Goal: Task Accomplishment & Management: Manage account settings

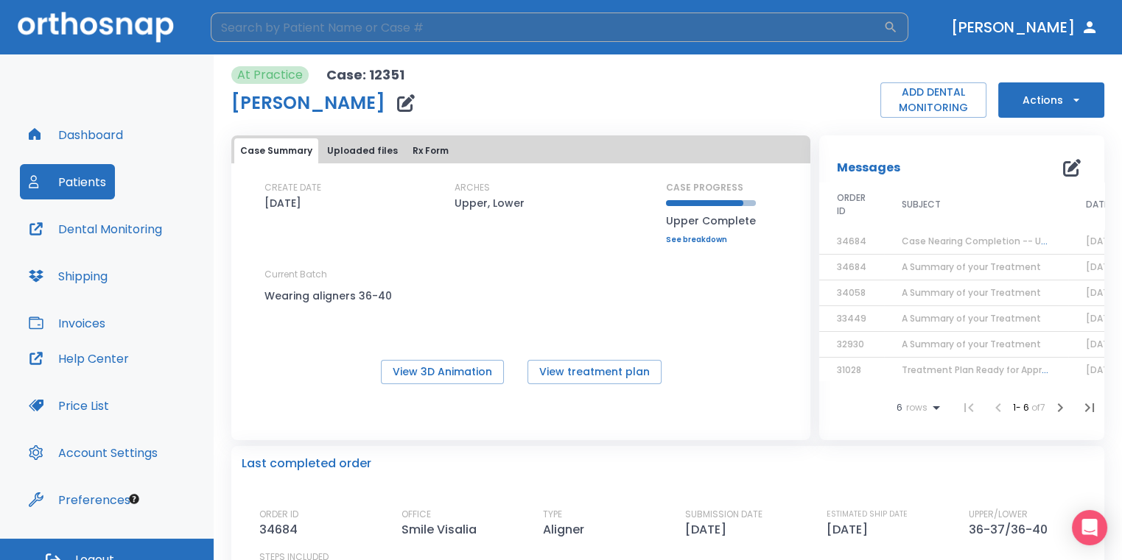
drag, startPoint x: 0, startPoint y: 0, endPoint x: 460, endPoint y: 29, distance: 460.5
click at [459, 31] on input "search" at bounding box center [547, 27] width 672 height 29
type input "[PERSON_NAME]"
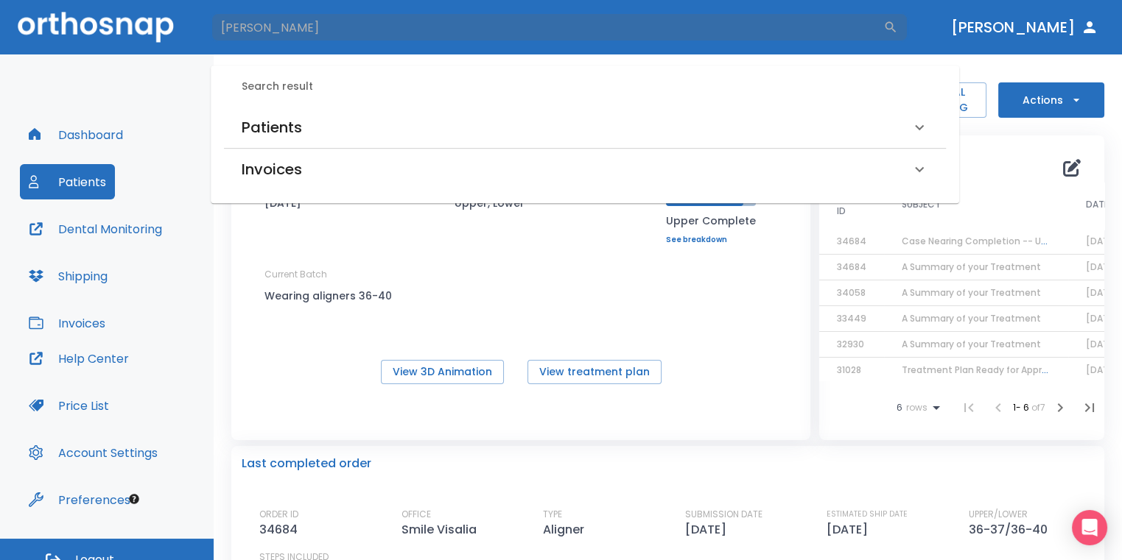
click at [320, 124] on div "Patients" at bounding box center [576, 128] width 669 height 24
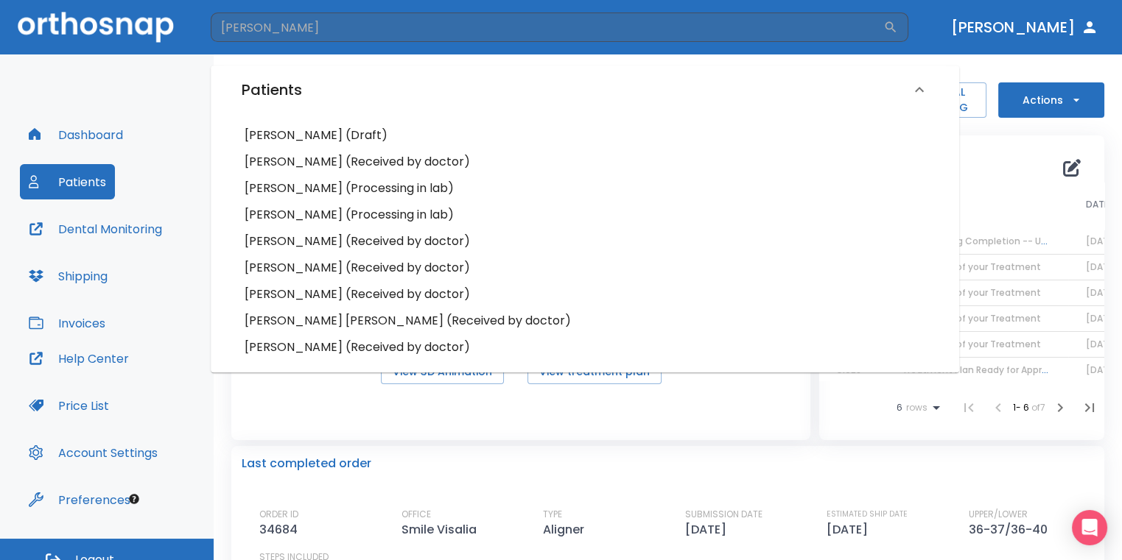
scroll to position [74, 0]
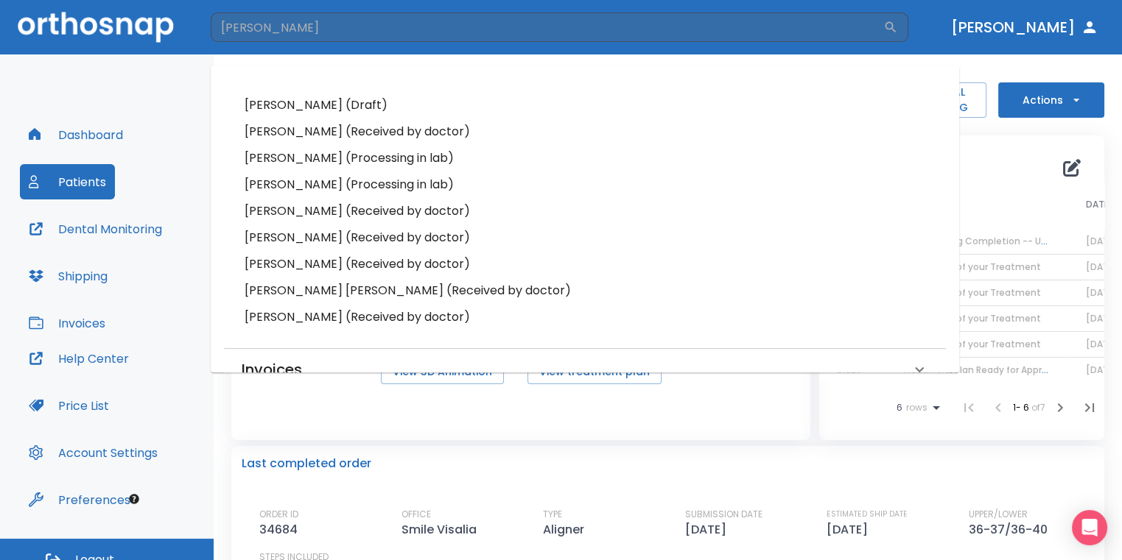
click at [323, 180] on h6 "[PERSON_NAME] (Processing in lab)" at bounding box center [584, 185] width 680 height 21
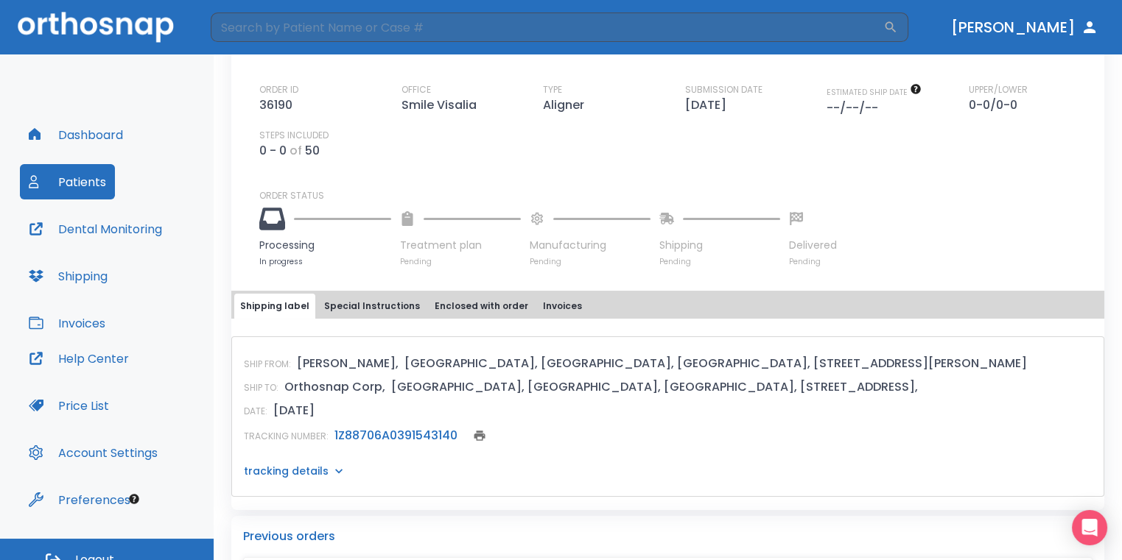
scroll to position [442, 0]
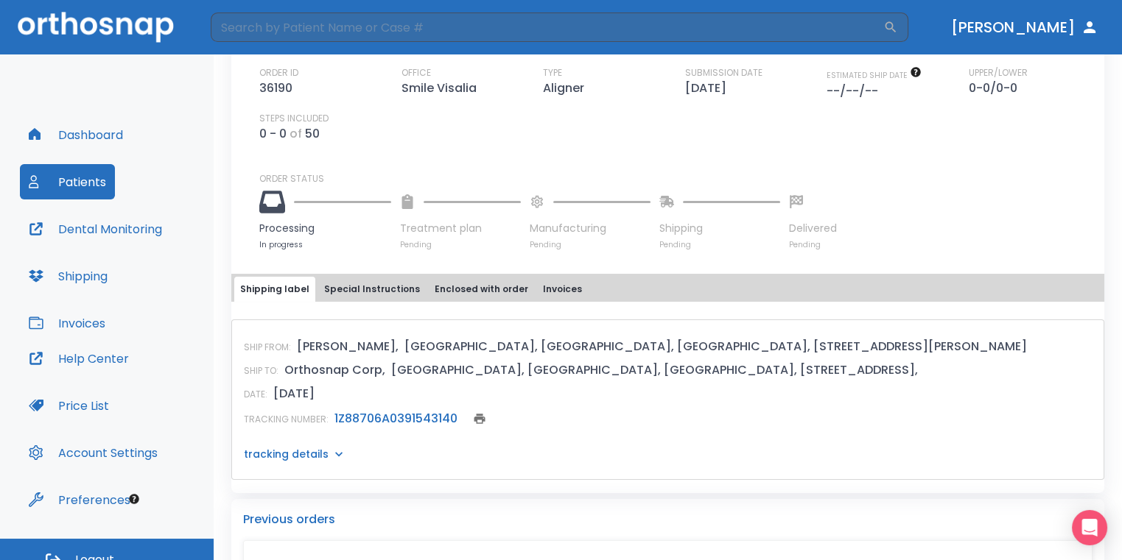
click at [432, 421] on link "1Z88706A0391543140" at bounding box center [395, 418] width 123 height 17
click at [393, 418] on link "1Z88706A0391543140" at bounding box center [395, 418] width 123 height 17
click at [393, 30] on input "search" at bounding box center [547, 27] width 672 height 29
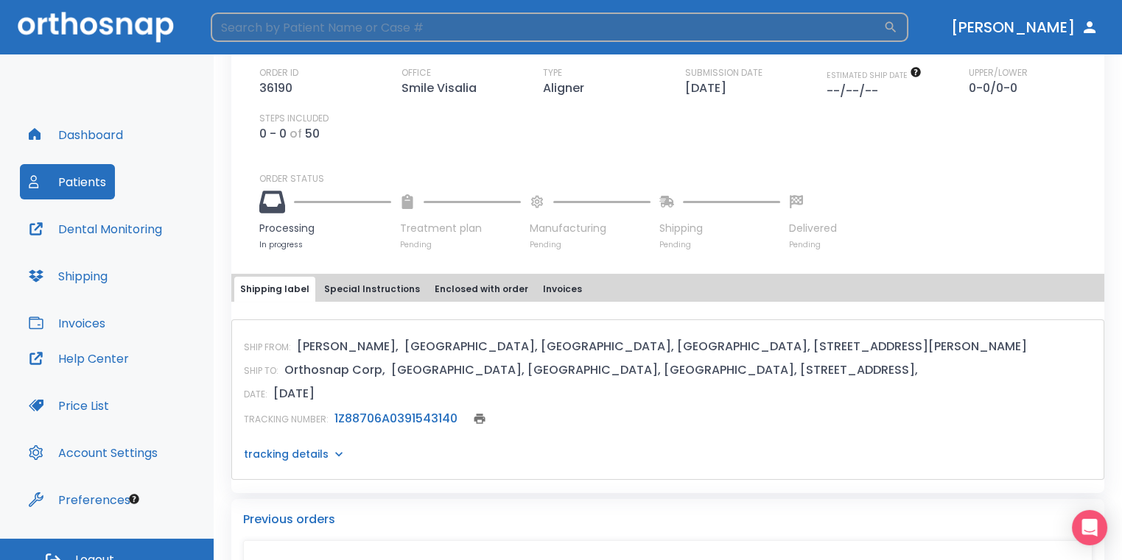
click at [351, 21] on input "search" at bounding box center [547, 27] width 672 height 29
type input "[PERSON_NAME]"
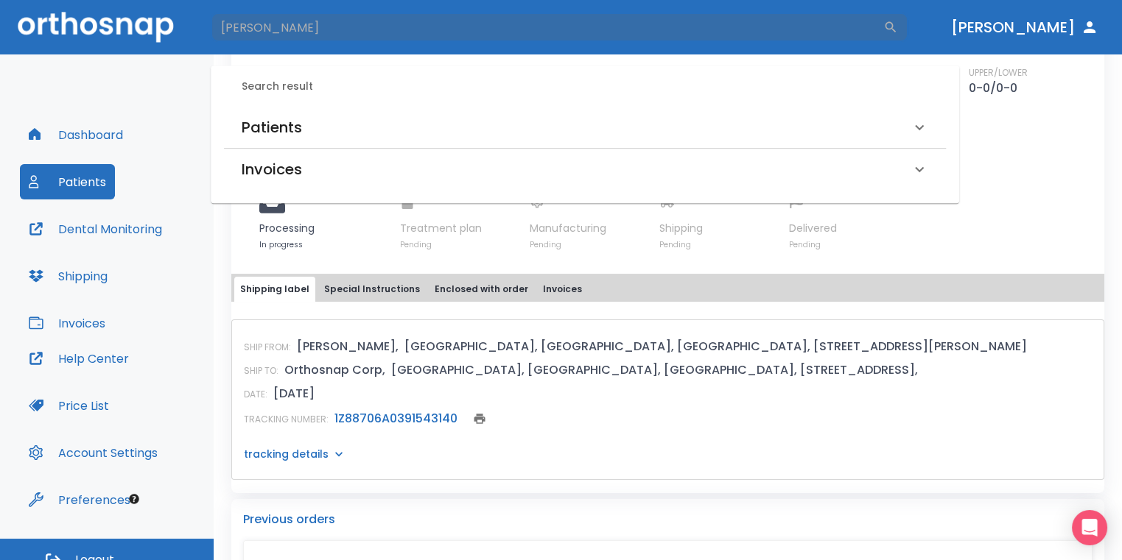
click at [298, 151] on div "Invoices" at bounding box center [585, 169] width 722 height 41
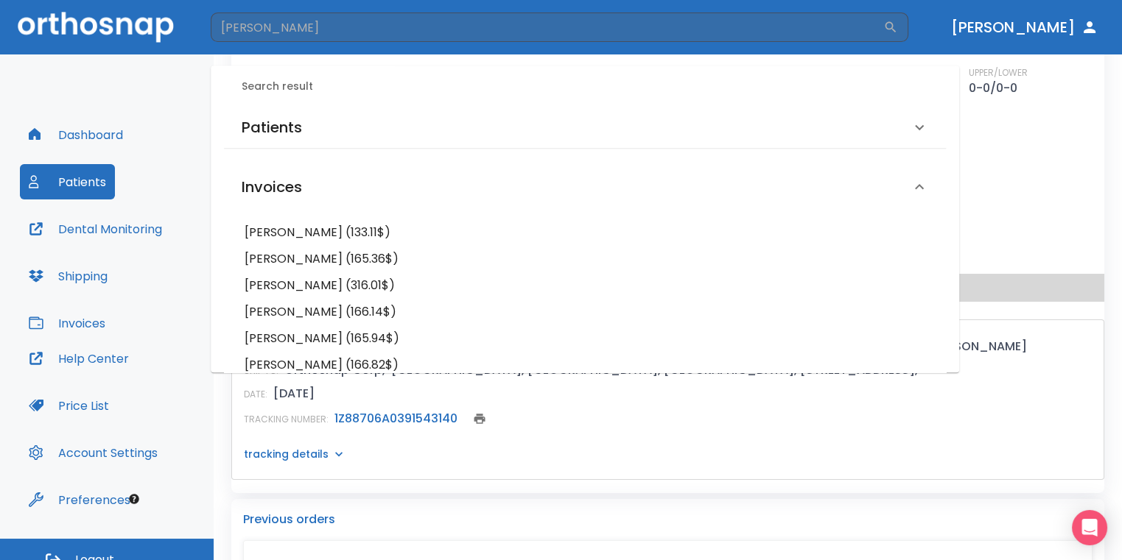
click at [320, 139] on div "Patients" at bounding box center [585, 127] width 722 height 41
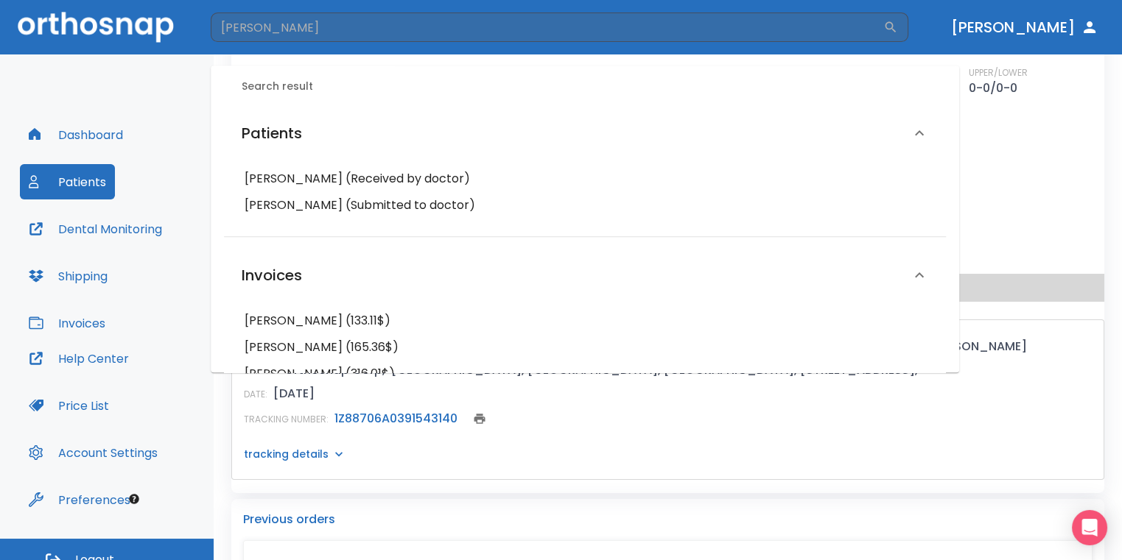
click at [314, 208] on h6 "[PERSON_NAME] (Submitted to doctor)" at bounding box center [584, 205] width 680 height 21
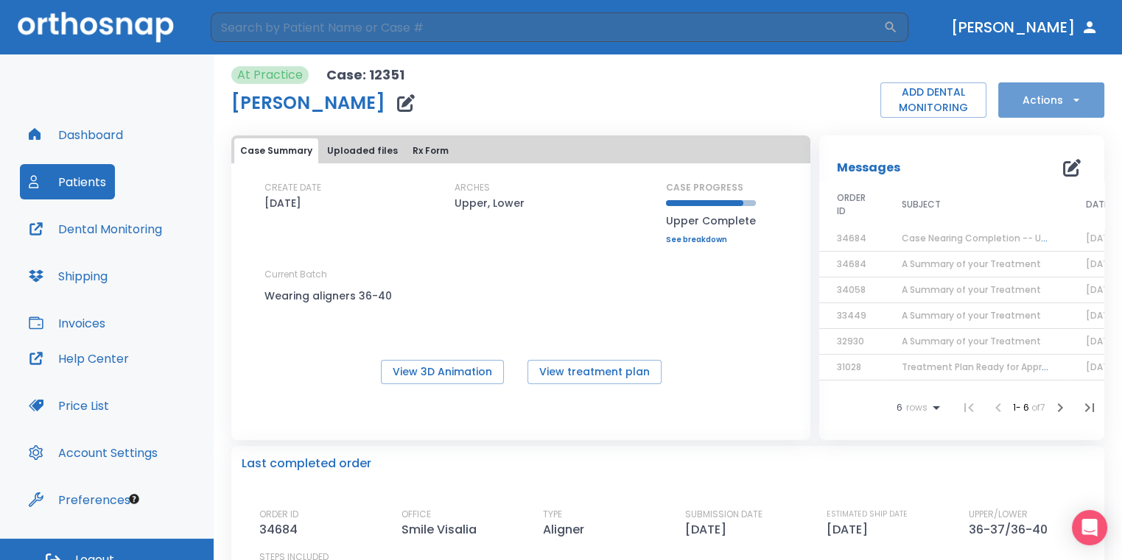
click at [1014, 99] on button "Actions" at bounding box center [1051, 99] width 106 height 35
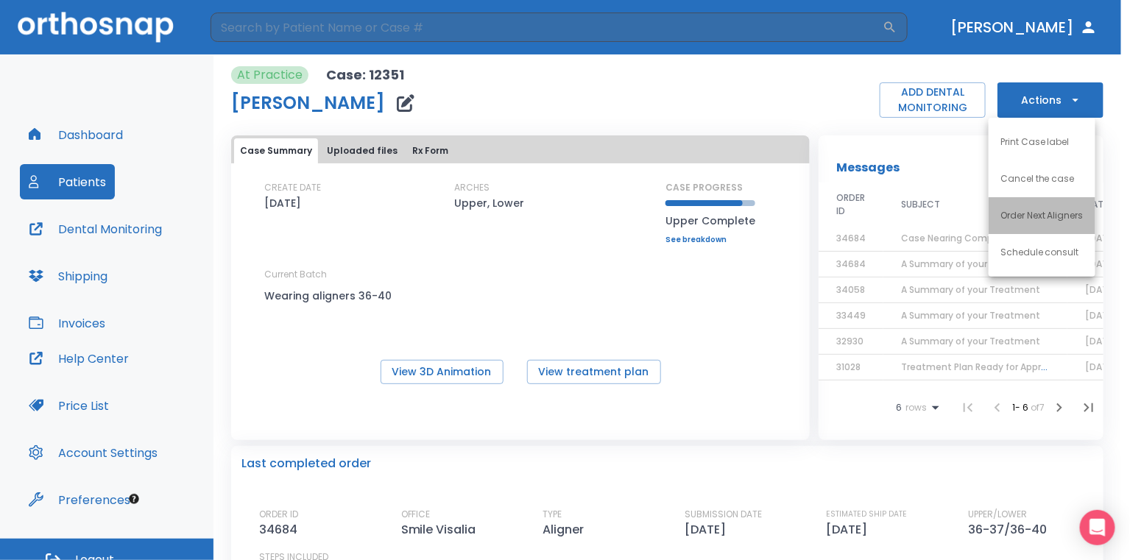
click at [1019, 203] on li "Order Next Aligners" at bounding box center [1042, 215] width 107 height 37
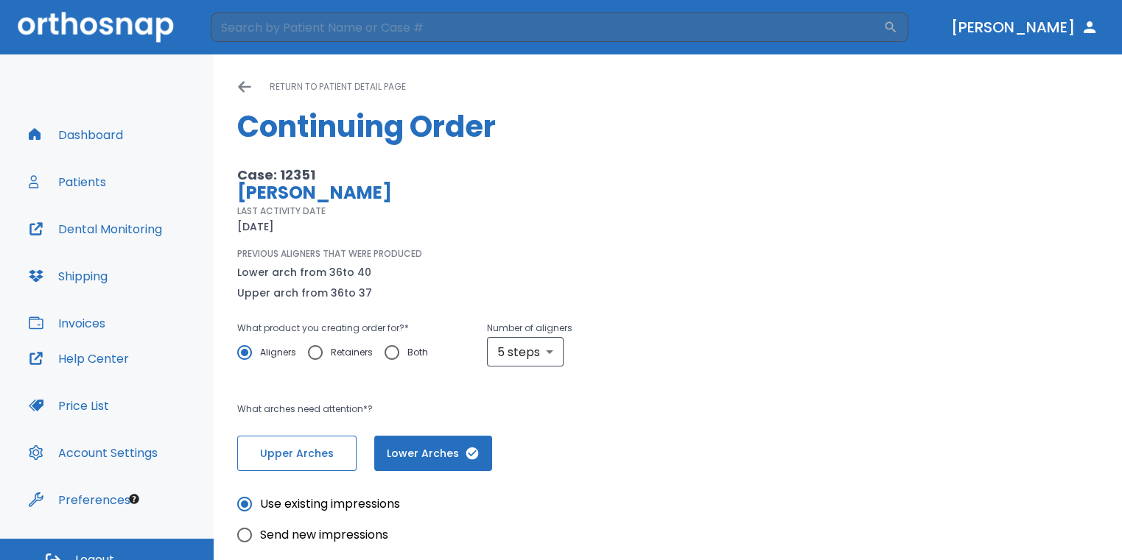
click at [342, 448] on button "Upper Arches" at bounding box center [296, 453] width 119 height 35
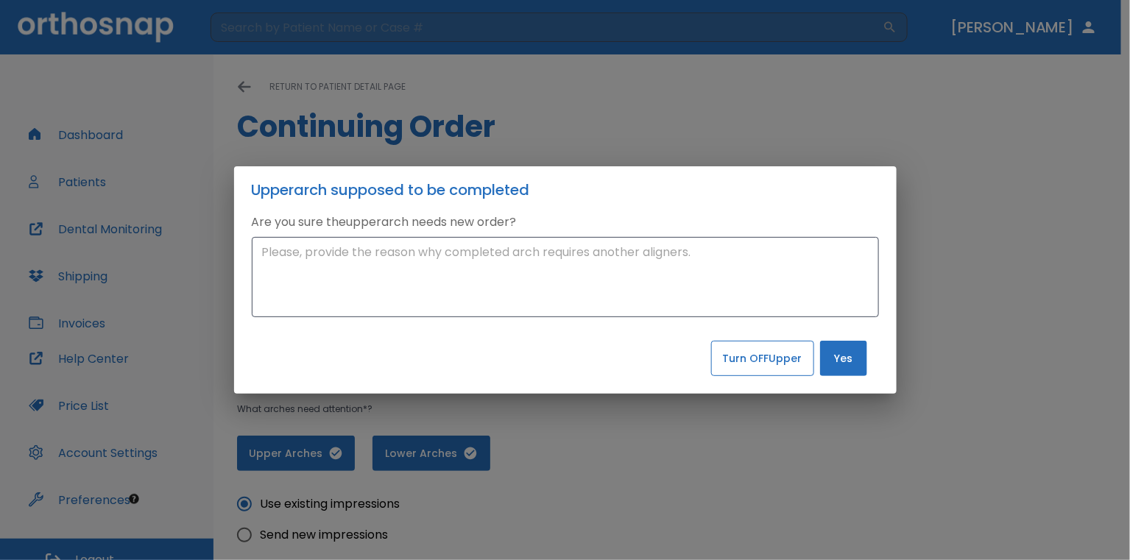
click at [792, 362] on button "Turn OFF Upper" at bounding box center [762, 358] width 103 height 35
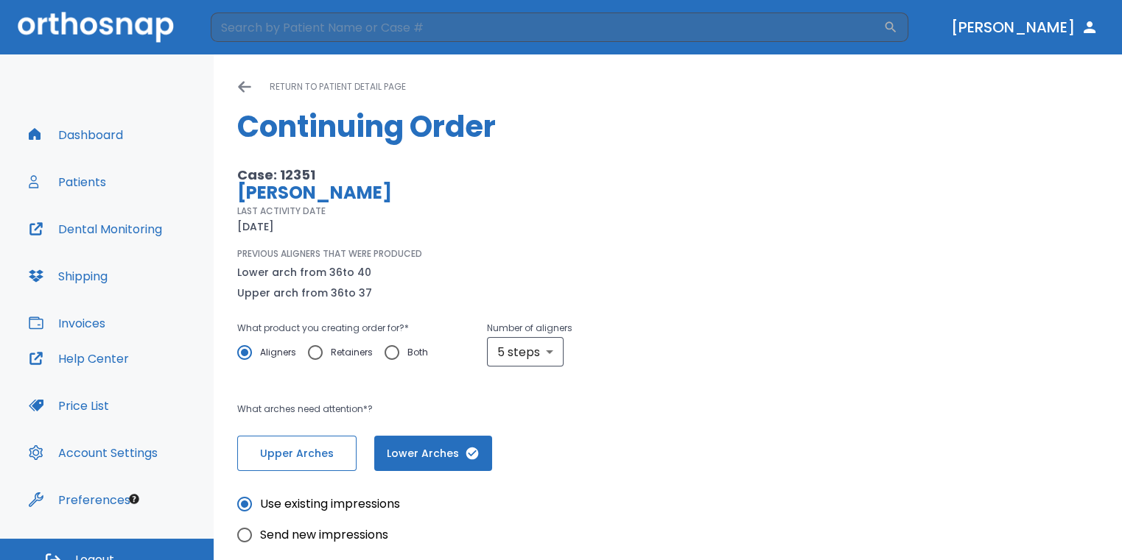
click at [303, 451] on span "Upper Arches" at bounding box center [297, 453] width 88 height 15
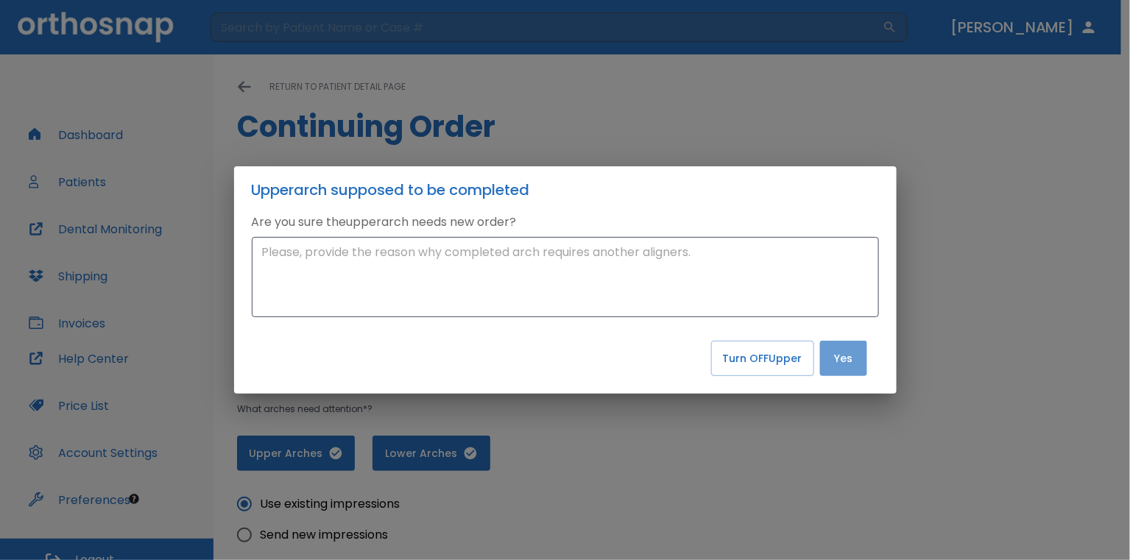
click at [836, 358] on button "Yes" at bounding box center [843, 358] width 47 height 35
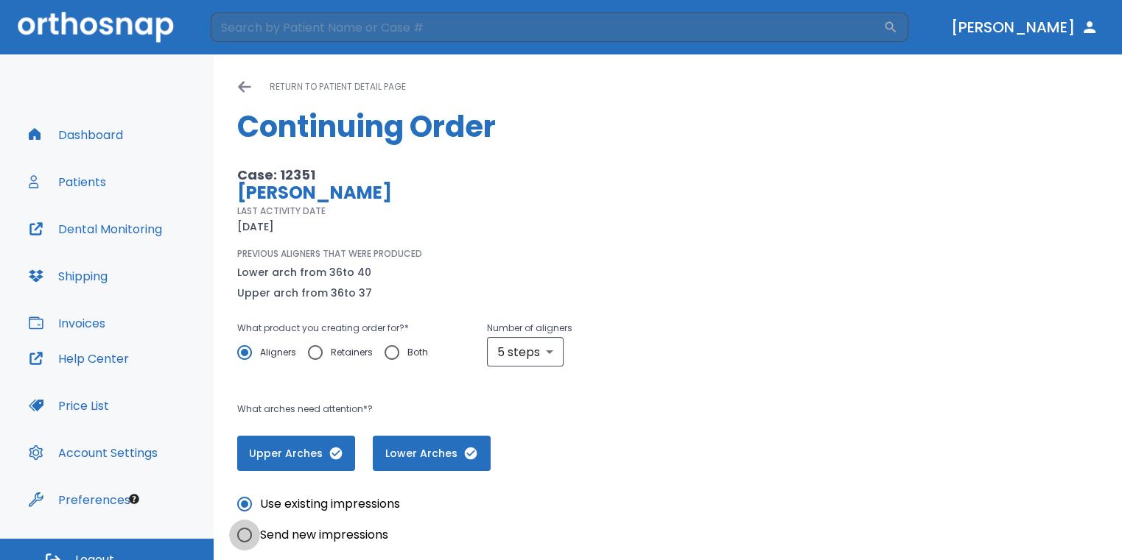
click at [247, 538] on input "Send new impressions" at bounding box center [244, 535] width 31 height 31
radio input "true"
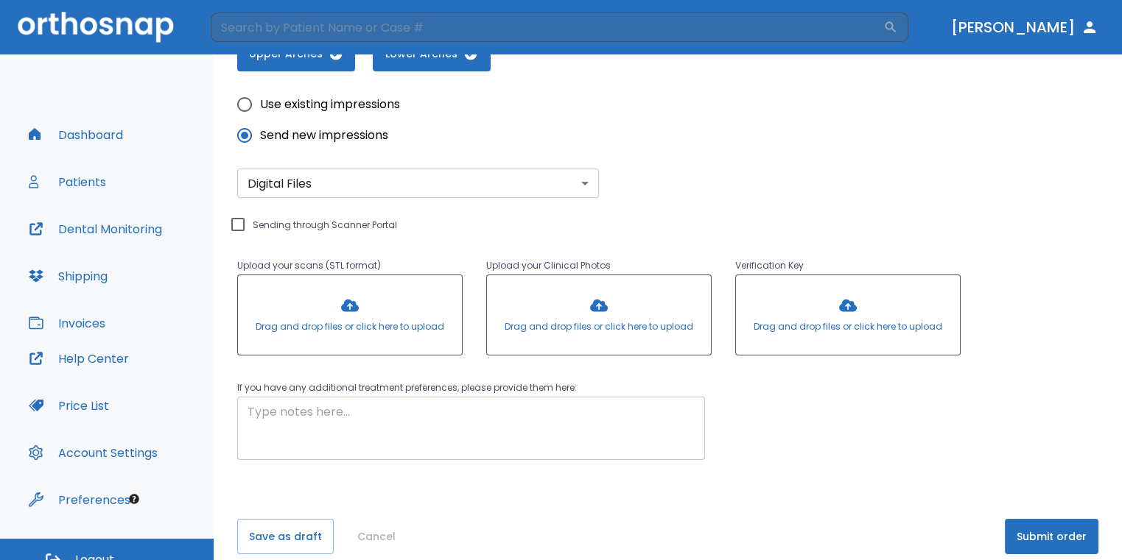
scroll to position [417, 0]
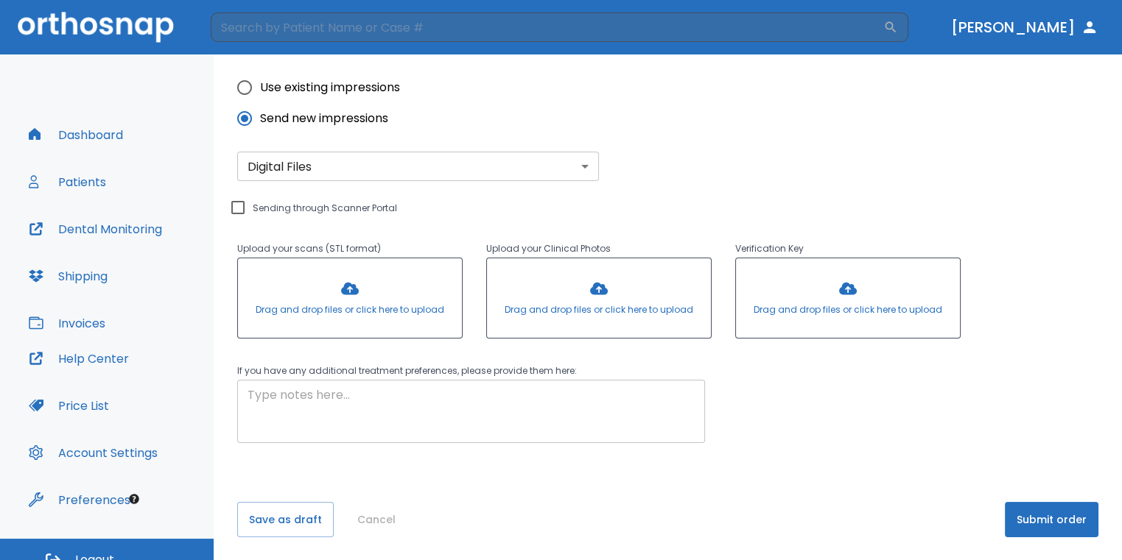
click at [367, 402] on textarea at bounding box center [470, 412] width 447 height 51
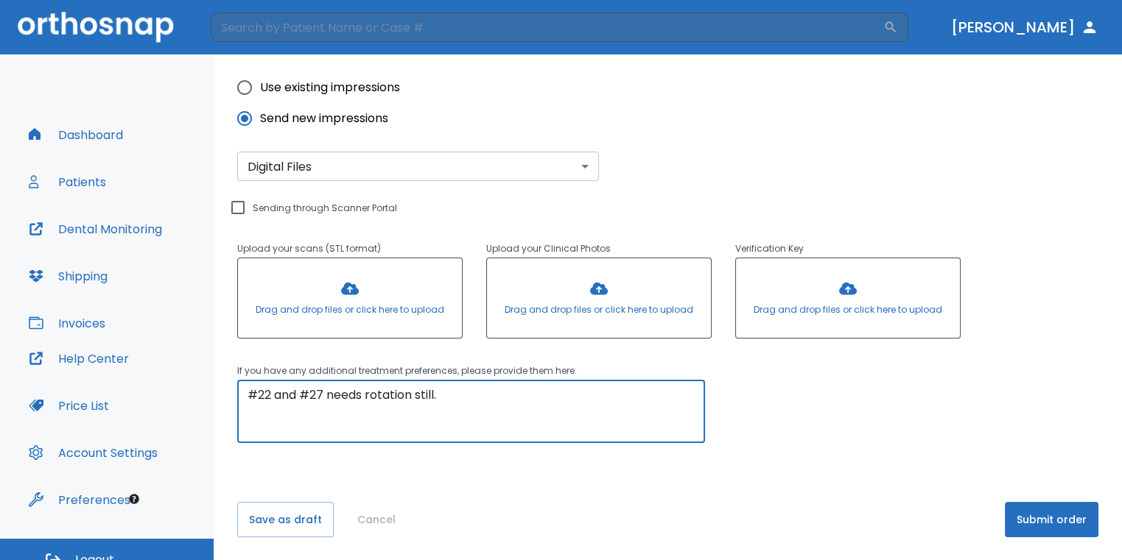
type textarea "#22 and #27 needs rotation still."
click at [1042, 527] on button "Submit order" at bounding box center [1051, 519] width 94 height 35
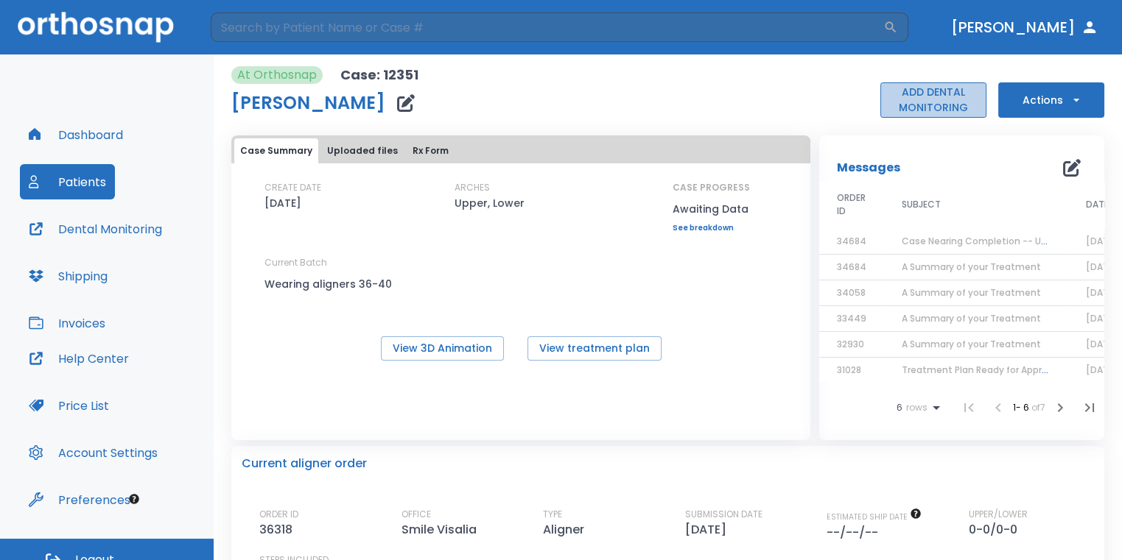
click at [948, 91] on button "ADD DENTAL MONITORING" at bounding box center [933, 99] width 106 height 35
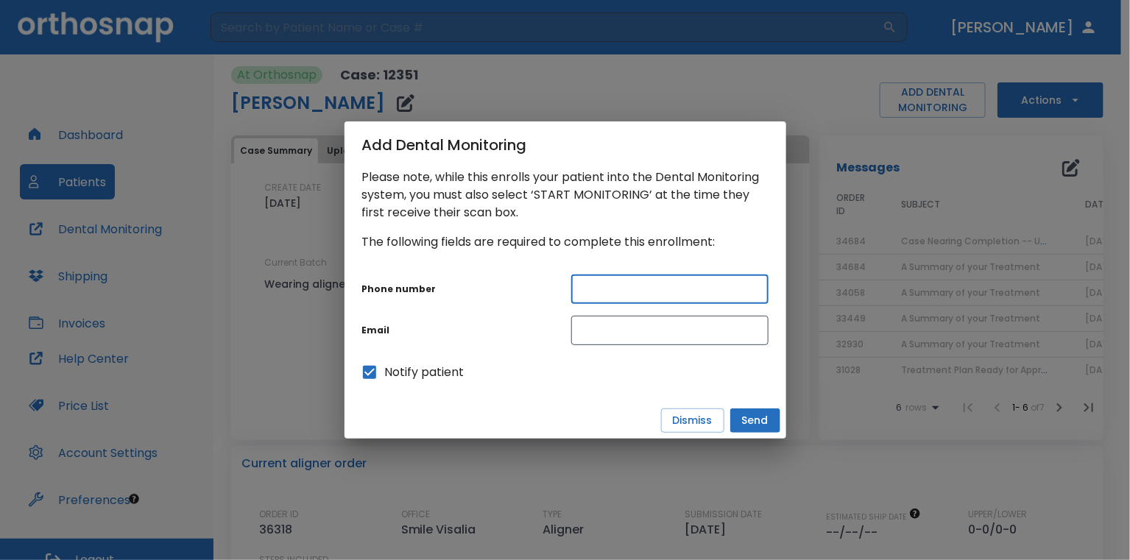
click at [650, 289] on input "text" at bounding box center [669, 289] width 197 height 29
type input "5595894089"
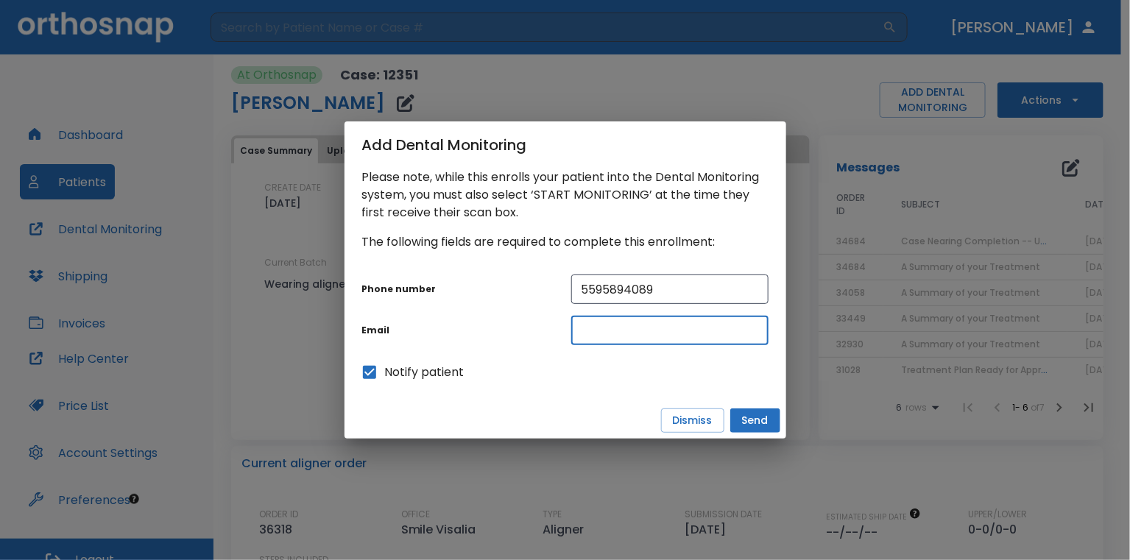
click at [620, 330] on input "text" at bounding box center [669, 330] width 197 height 29
type input "[EMAIL_ADDRESS][DOMAIN_NAME]"
click at [753, 412] on button "Send" at bounding box center [756, 421] width 50 height 24
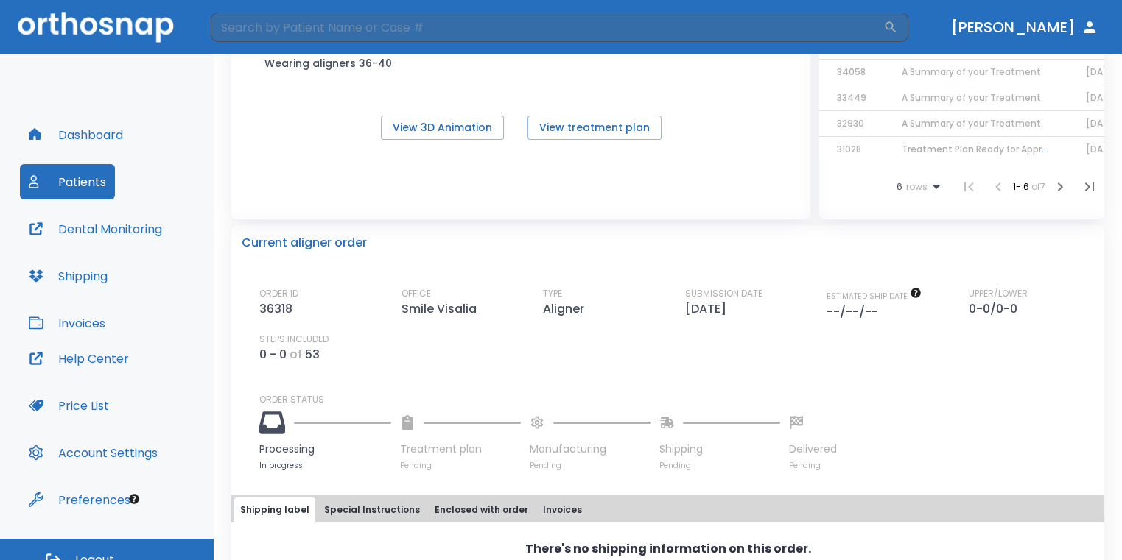
scroll to position [368, 0]
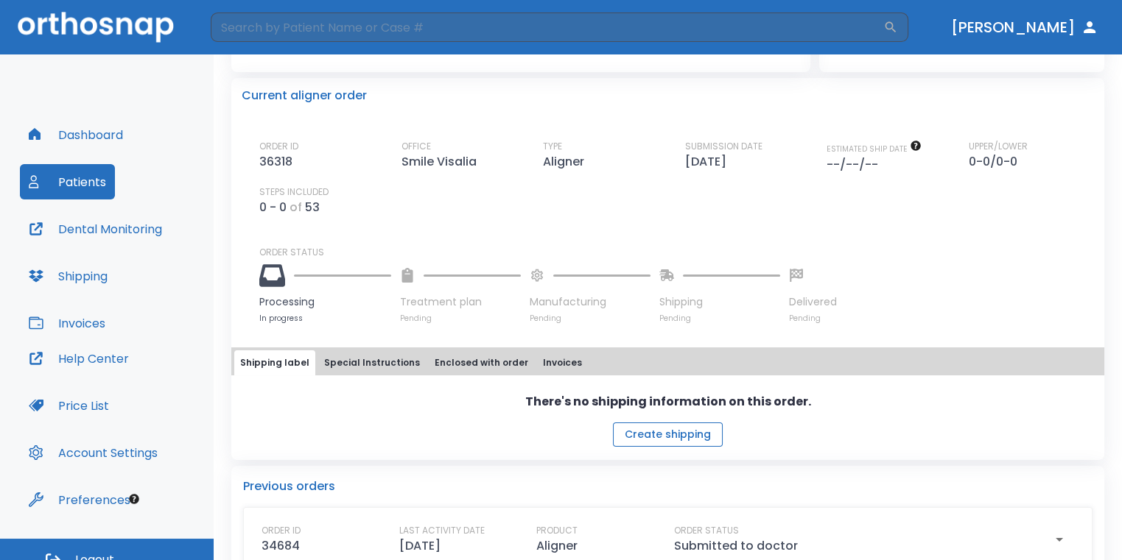
click at [692, 440] on button "Create shipping" at bounding box center [668, 435] width 110 height 24
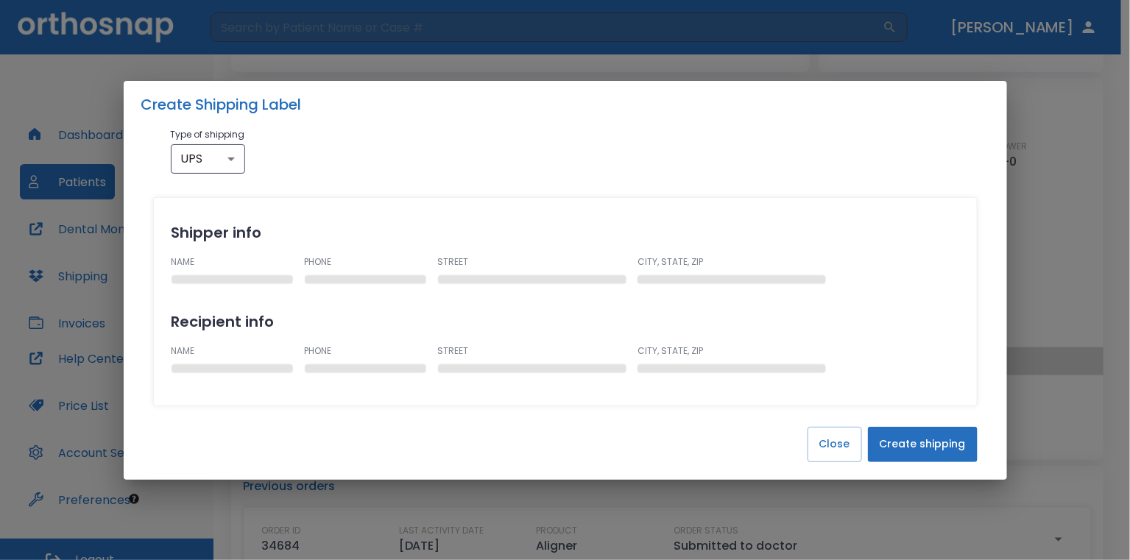
click at [942, 445] on button "Create shipping" at bounding box center [923, 444] width 110 height 35
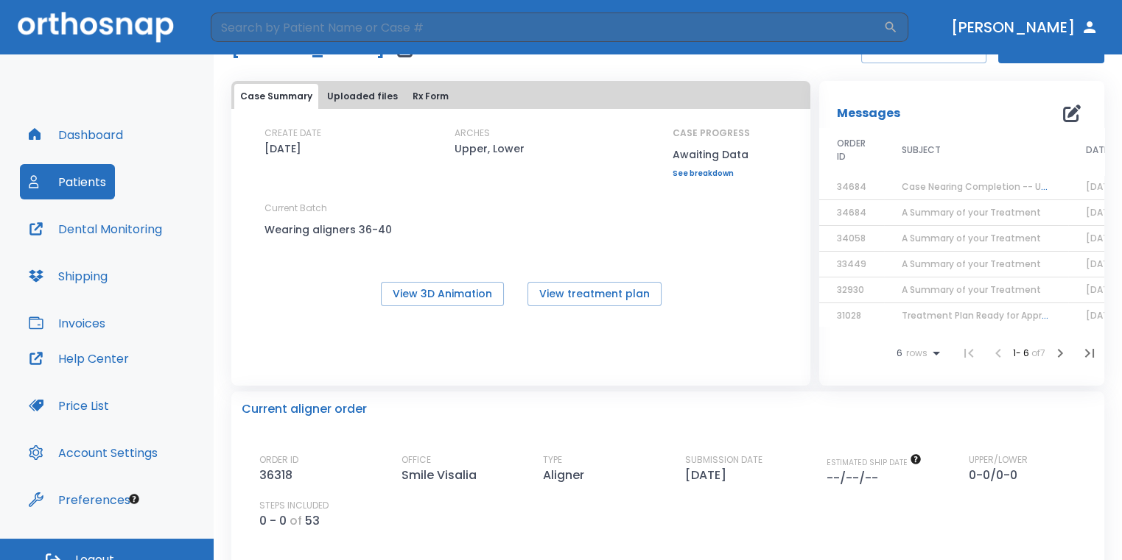
scroll to position [0, 0]
